Goal: Find specific page/section: Find specific page/section

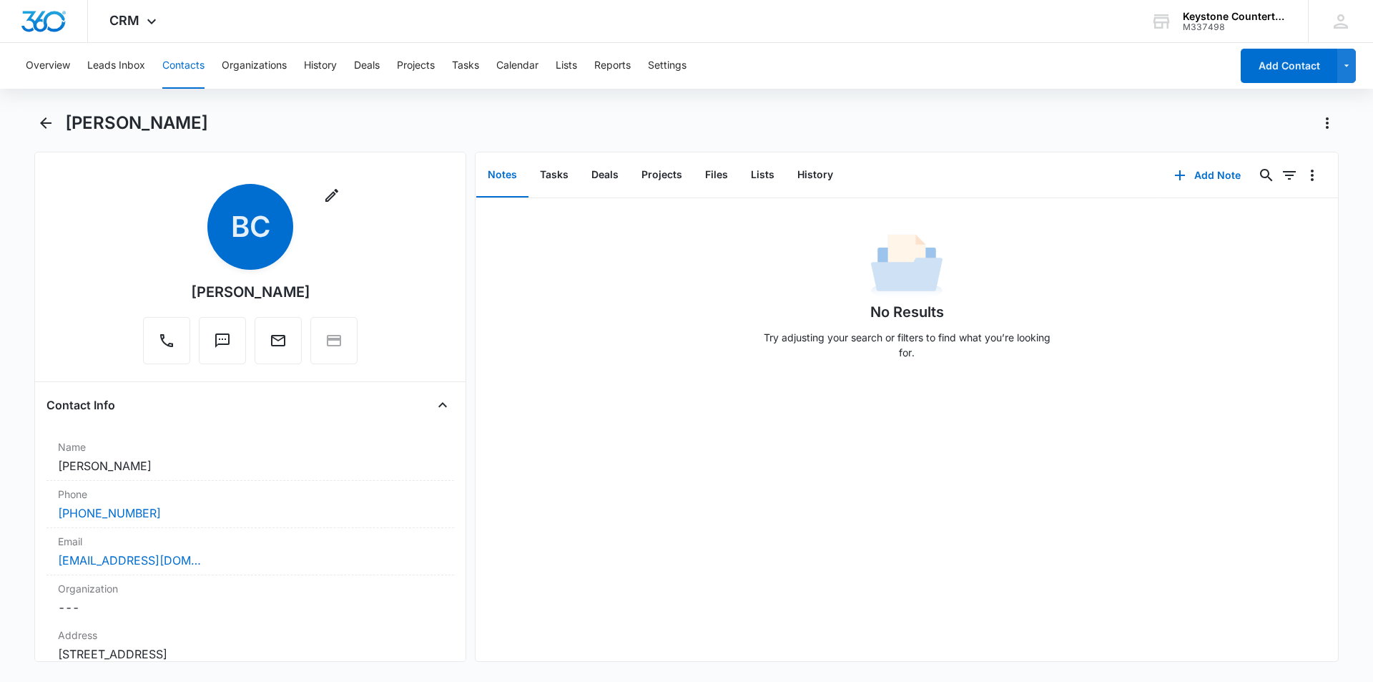
scroll to position [1127, 0]
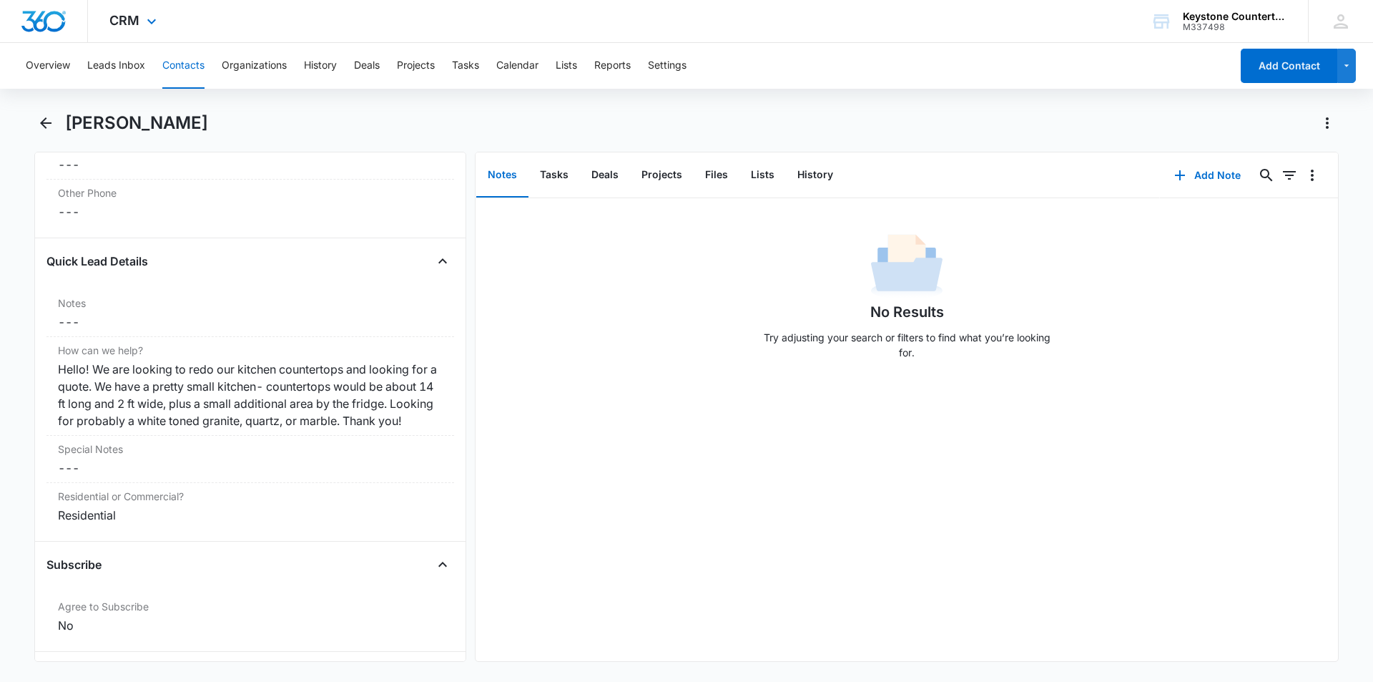
click at [140, 18] on div "CRM Apps Reputation Websites Forms CRM Email Social Payments POS Content Ads In…" at bounding box center [135, 21] width 94 height 42
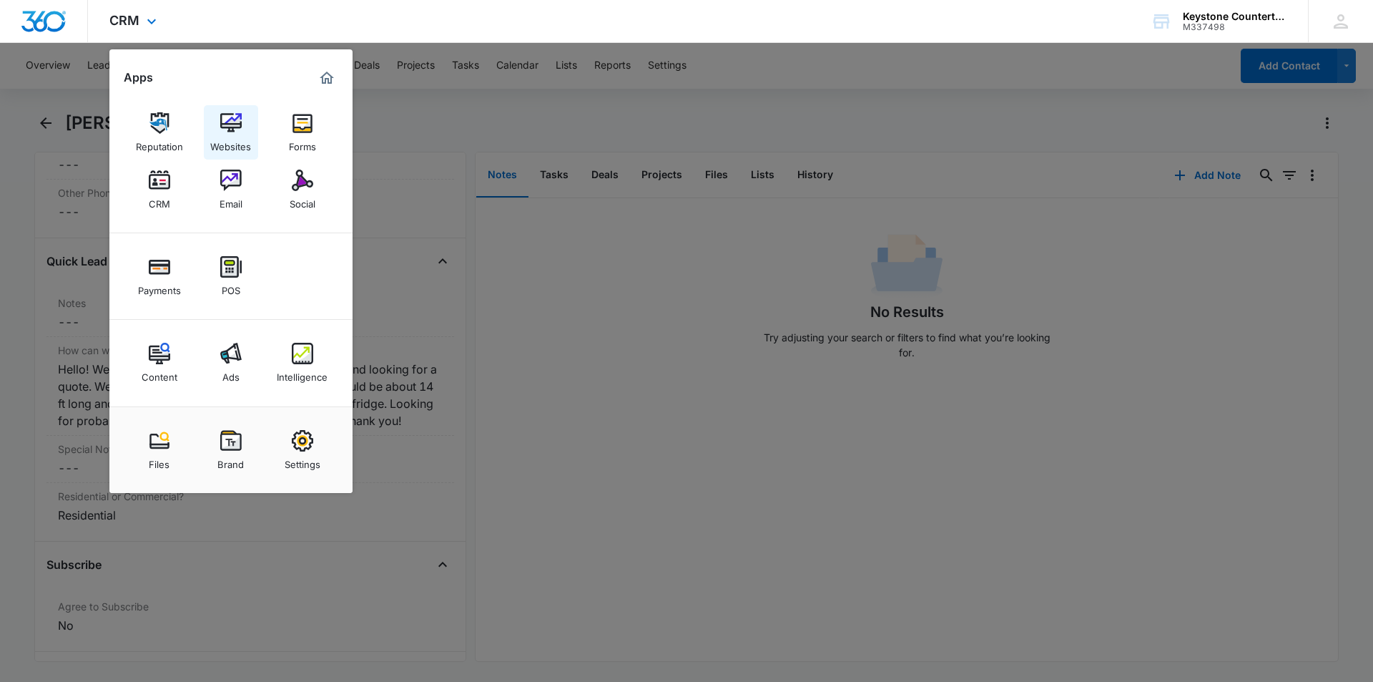
click at [248, 129] on link "Websites" at bounding box center [231, 132] width 54 height 54
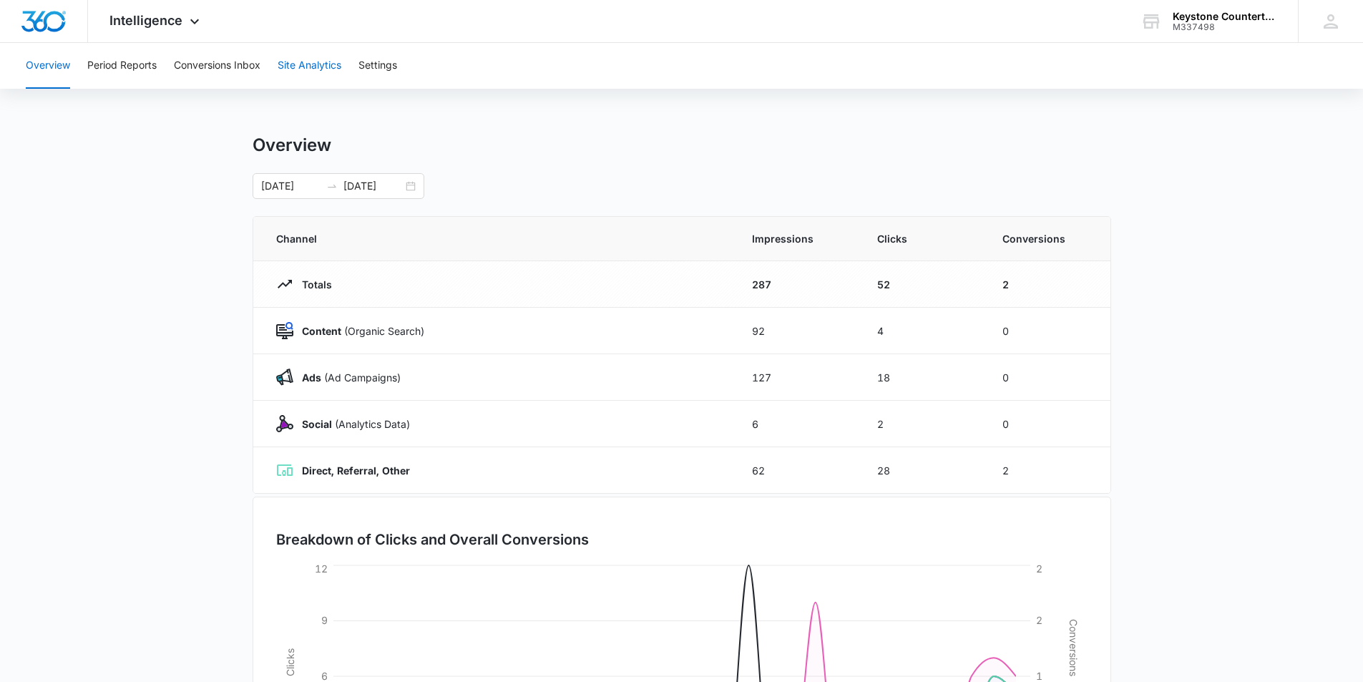
click at [329, 64] on button "Site Analytics" at bounding box center [310, 66] width 64 height 46
